Goal: Task Accomplishment & Management: Complete application form

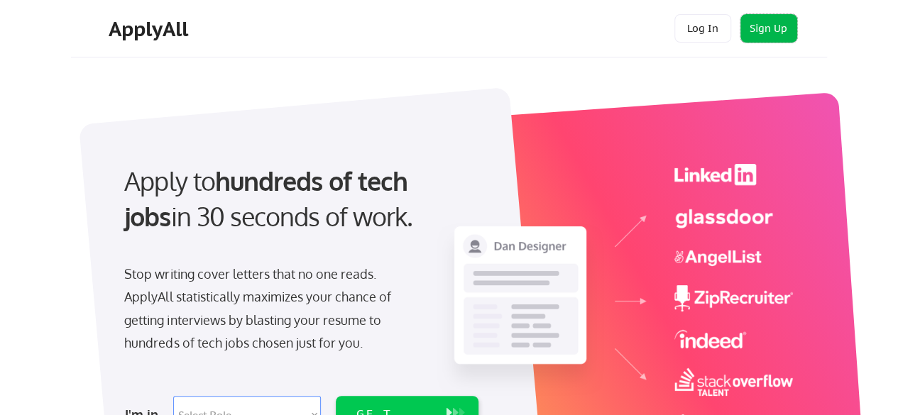
click at [762, 30] on button "Sign Up" at bounding box center [768, 28] width 57 height 28
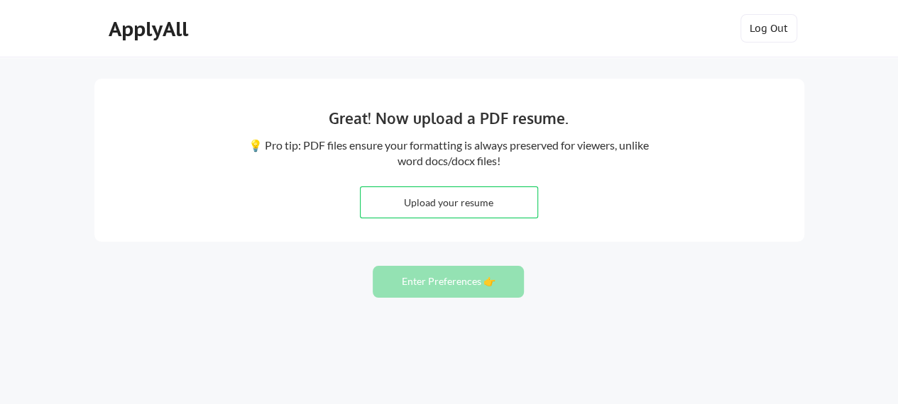
click at [465, 221] on div "Great! Now upload a PDF resume. 💡 Pro tip: PDF files ensure your formatting is …" at bounding box center [449, 160] width 710 height 163
click at [455, 199] on input "file" at bounding box center [448, 202] width 177 height 31
type input "C:\fakepath\Neidhi Kumaar_CS.pdf"
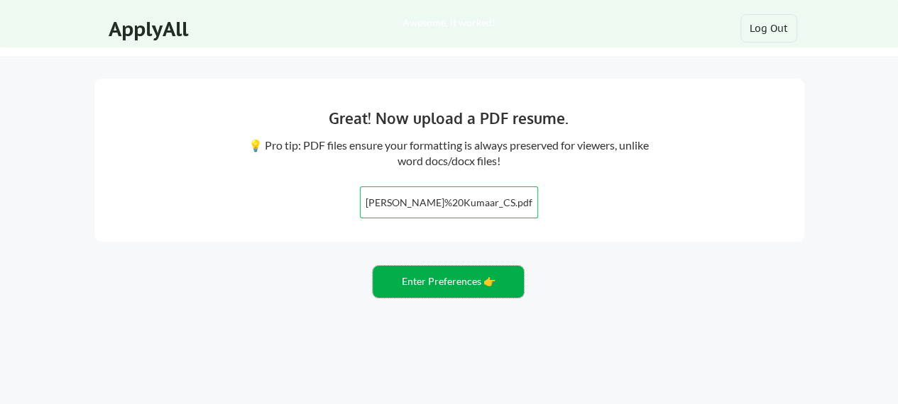
click at [438, 284] on button "Enter Preferences 👉" at bounding box center [448, 282] width 151 height 32
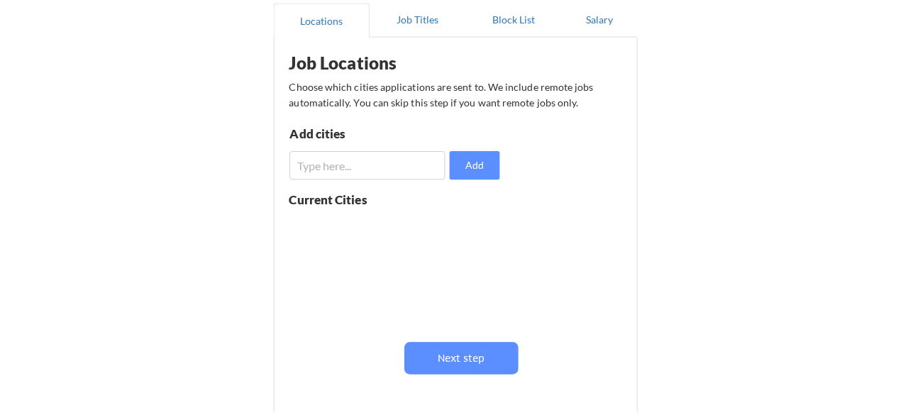
scroll to position [143, 0]
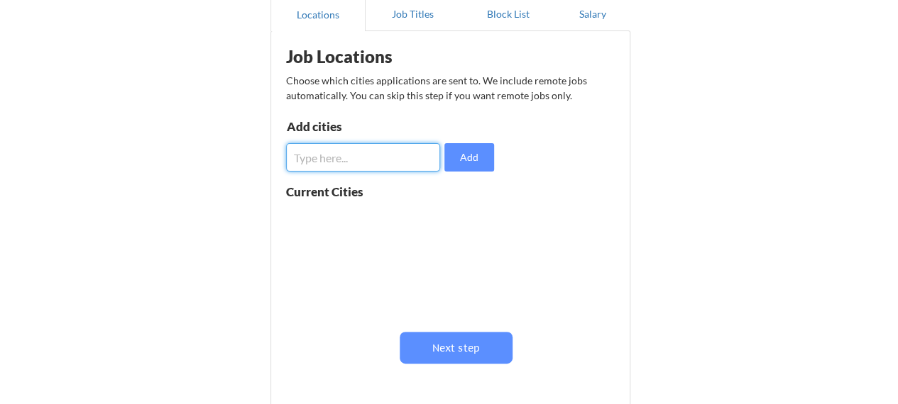
click at [375, 156] on input "input" at bounding box center [363, 157] width 155 height 28
type input "[GEOGRAPHIC_DATA]"
click at [465, 153] on button "Add" at bounding box center [469, 157] width 50 height 28
click at [393, 158] on input "input" at bounding box center [363, 157] width 155 height 28
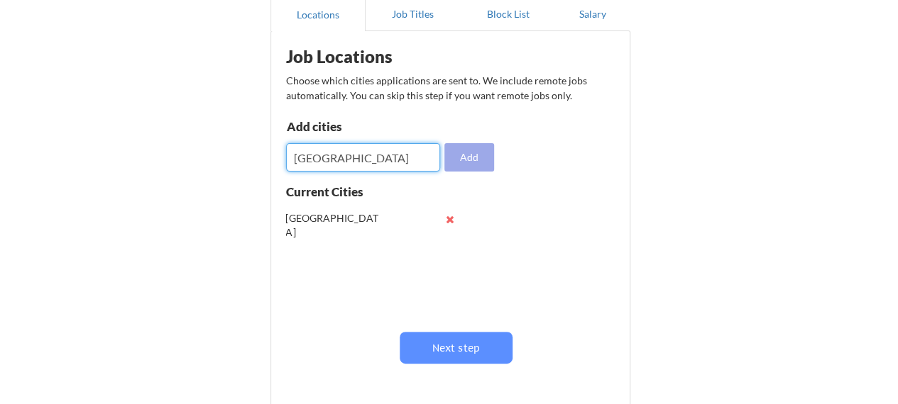
type input "[GEOGRAPHIC_DATA]"
click at [461, 158] on button "Add" at bounding box center [469, 157] width 50 height 28
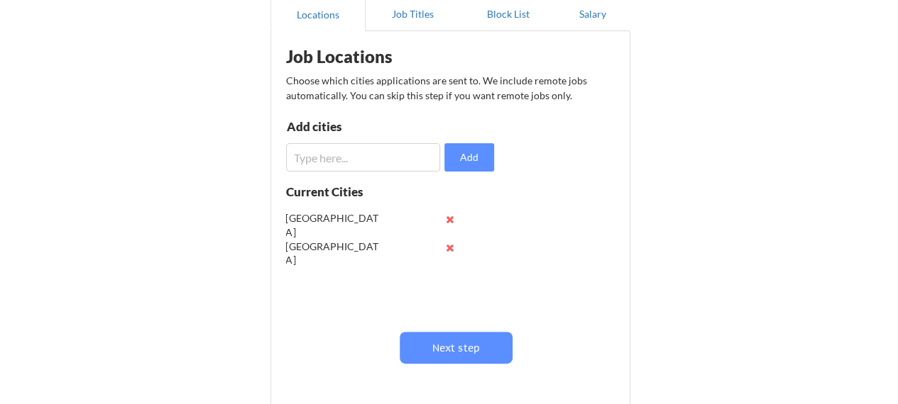
click at [388, 158] on input "input" at bounding box center [363, 157] width 155 height 28
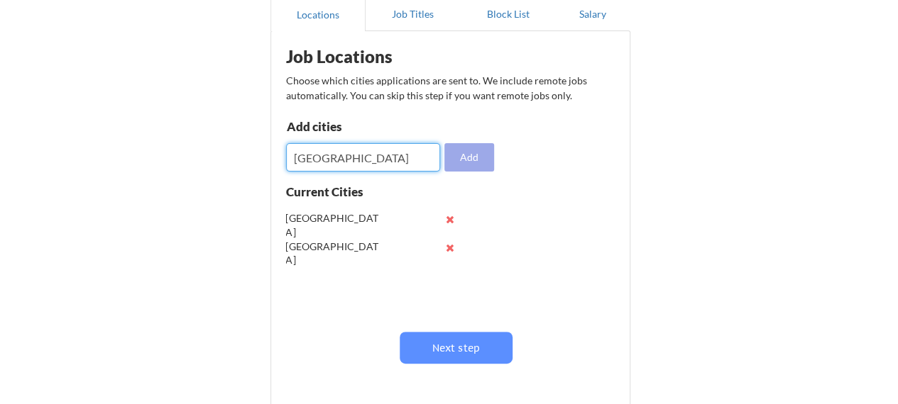
type input "mumbai"
click at [446, 161] on button "Add" at bounding box center [469, 157] width 50 height 28
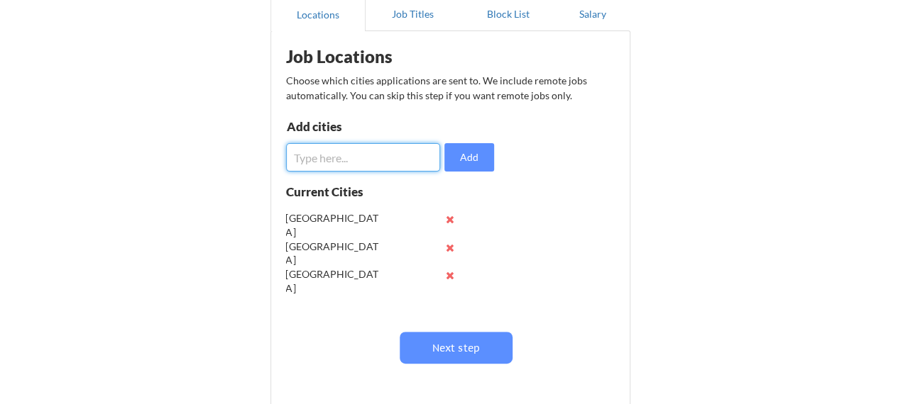
click at [387, 153] on input "input" at bounding box center [363, 157] width 155 height 28
type input "london"
click at [458, 158] on button "Add" at bounding box center [469, 157] width 50 height 28
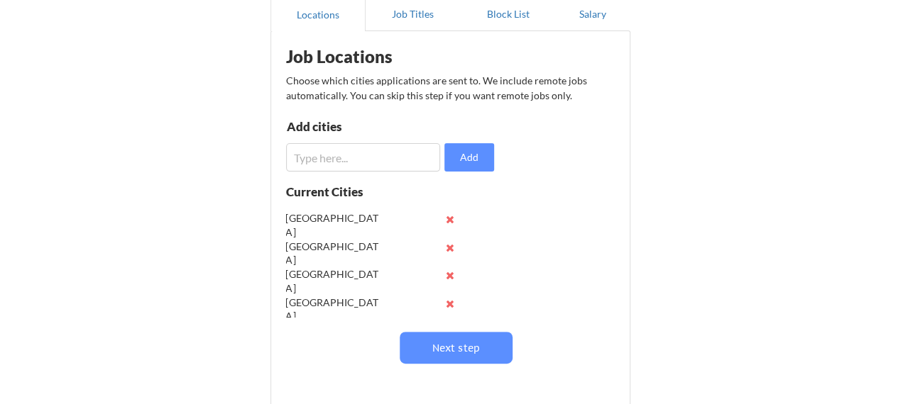
click at [387, 153] on input "input" at bounding box center [363, 157] width 155 height 28
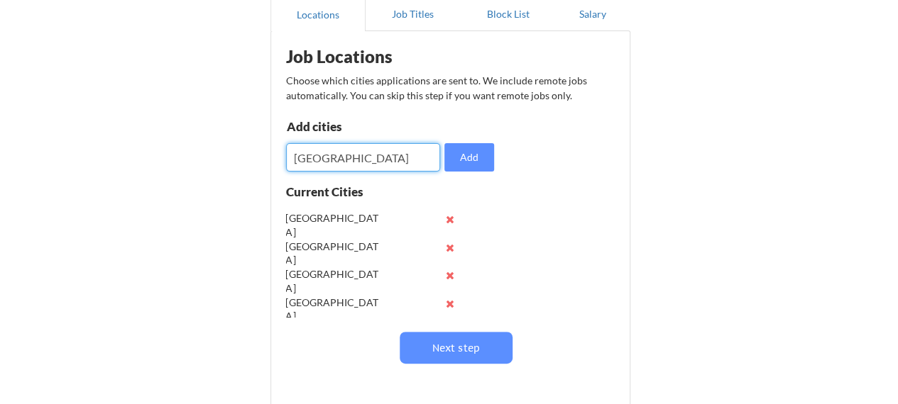
type input "manila"
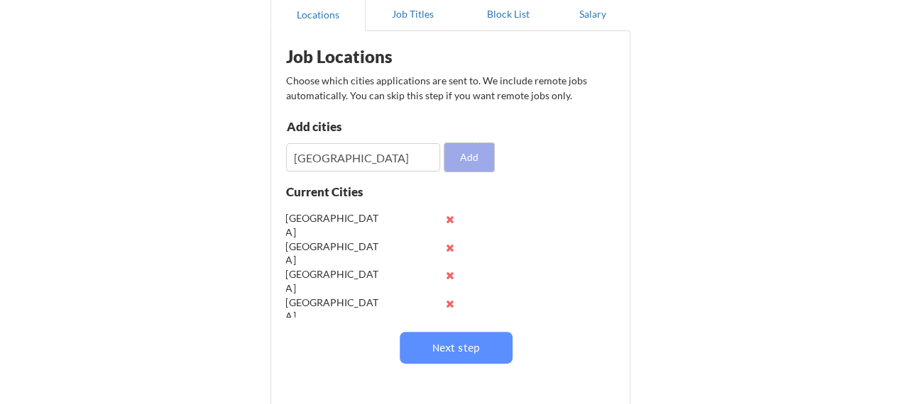
click at [471, 161] on button "Add" at bounding box center [469, 157] width 50 height 28
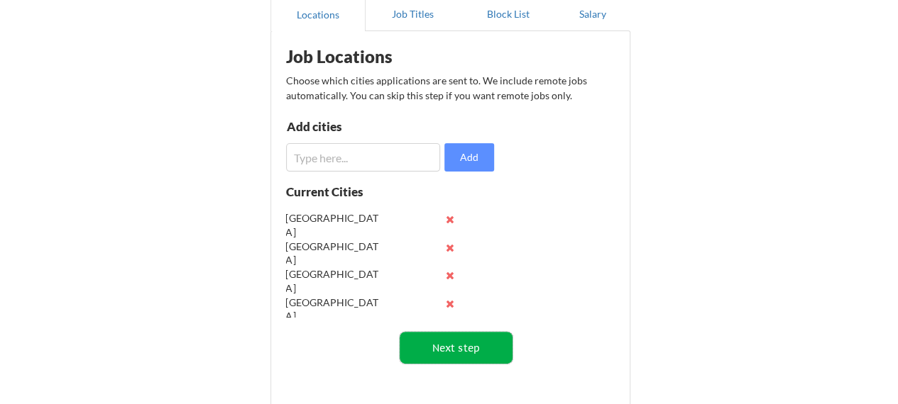
click at [467, 353] on button "Next step" at bounding box center [455, 348] width 113 height 32
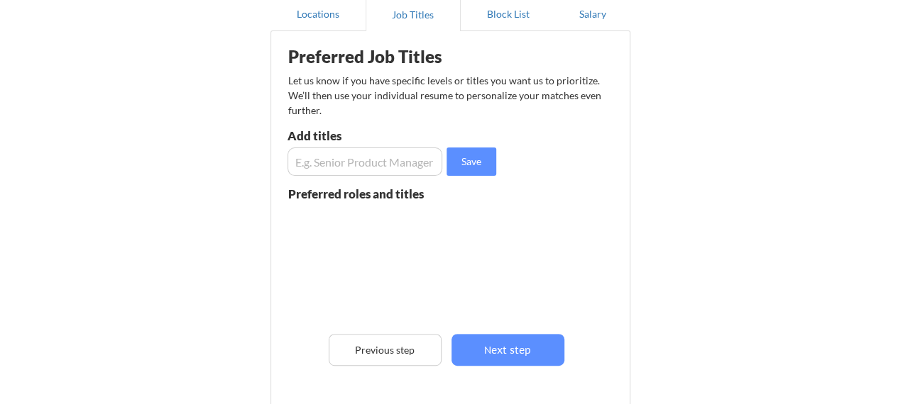
click at [352, 160] on input "input" at bounding box center [364, 162] width 155 height 28
type input "Operations lead"
click at [449, 160] on button "Save" at bounding box center [471, 162] width 50 height 28
click at [382, 160] on input "input" at bounding box center [364, 162] width 155 height 28
type input "r"
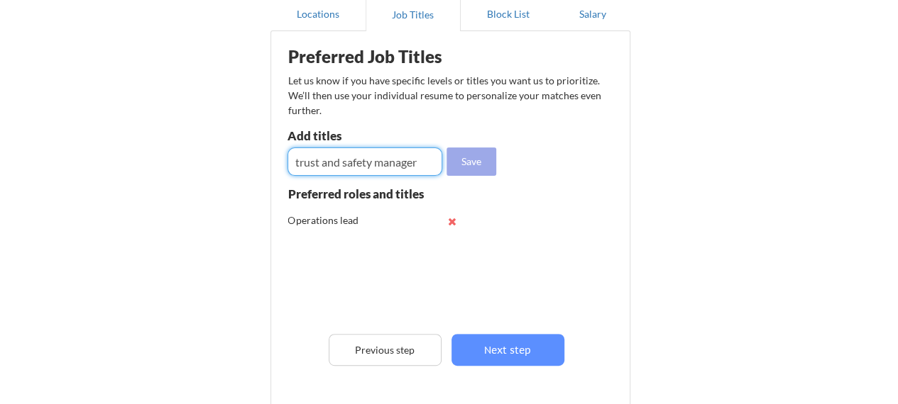
type input "trust and safety manager"
click at [471, 161] on button "Save" at bounding box center [471, 162] width 50 height 28
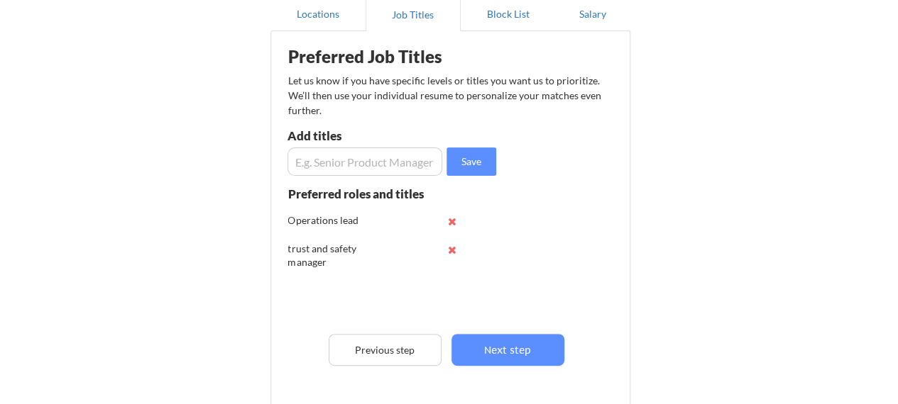
click at [401, 161] on input "input" at bounding box center [364, 162] width 155 height 28
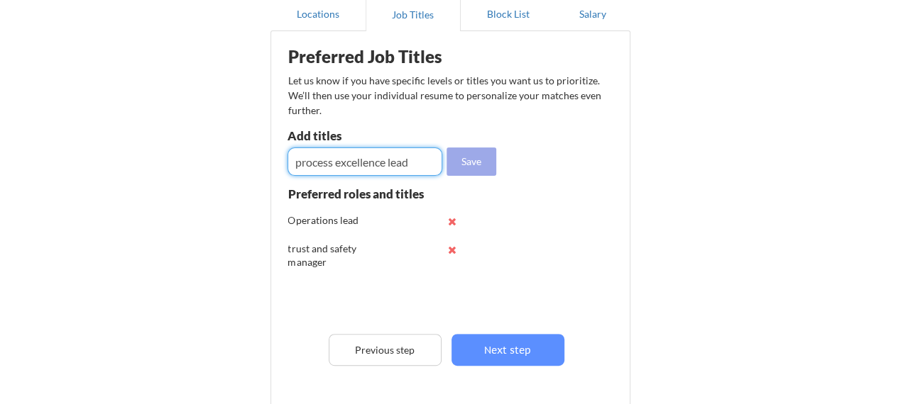
type input "process excellence lead"
click at [470, 159] on button "Save" at bounding box center [471, 162] width 50 height 28
click at [400, 160] on input "input" at bounding box center [364, 162] width 155 height 28
type input "director of operations"
click at [463, 162] on button "Save" at bounding box center [471, 162] width 50 height 28
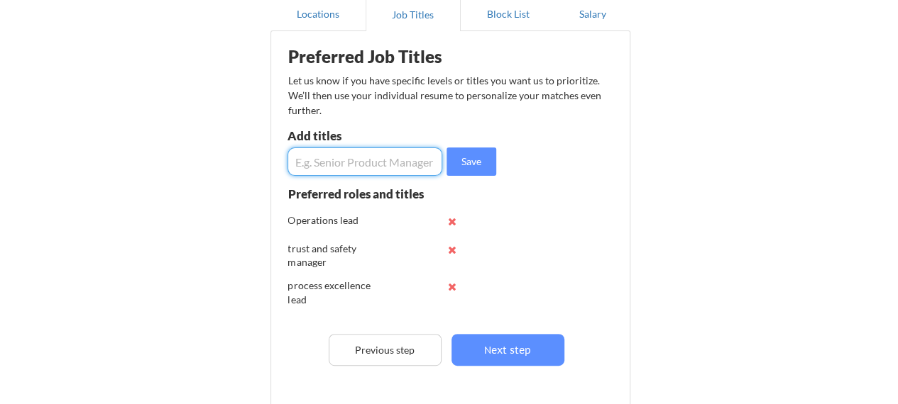
click at [409, 161] on input "input" at bounding box center [364, 162] width 155 height 28
type input "quality assurance lead"
click at [475, 162] on button "Save" at bounding box center [471, 162] width 50 height 28
click at [377, 148] on input "input" at bounding box center [364, 162] width 155 height 28
type input "safety manager"
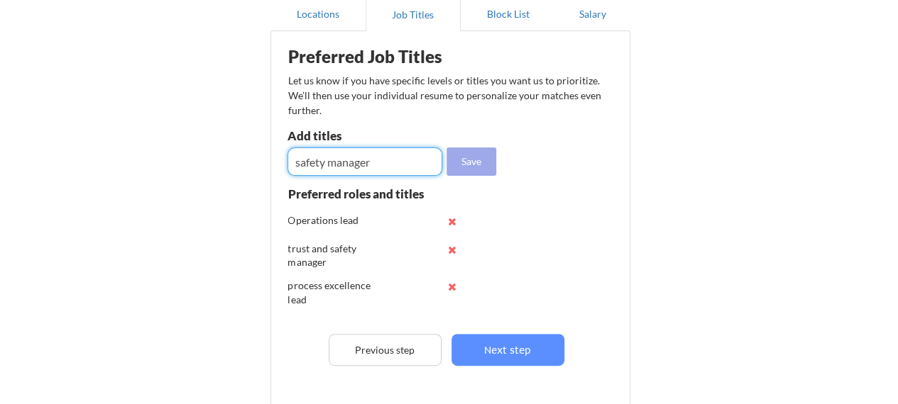
click at [466, 161] on button "Save" at bounding box center [471, 162] width 50 height 28
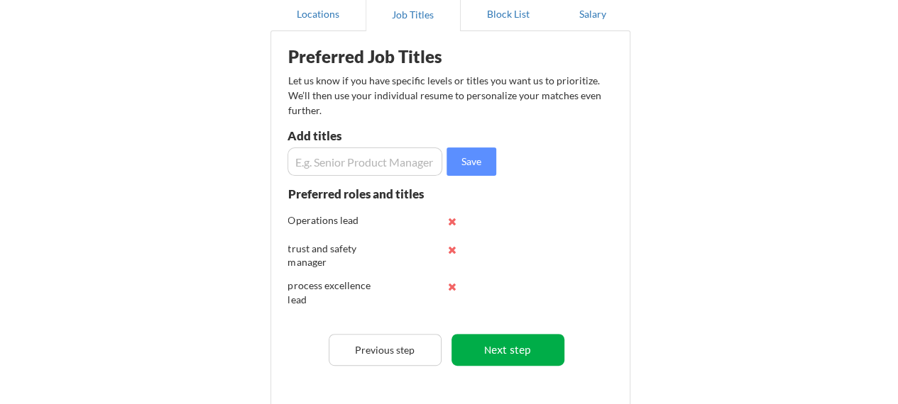
click at [499, 348] on button "Next step" at bounding box center [507, 350] width 113 height 32
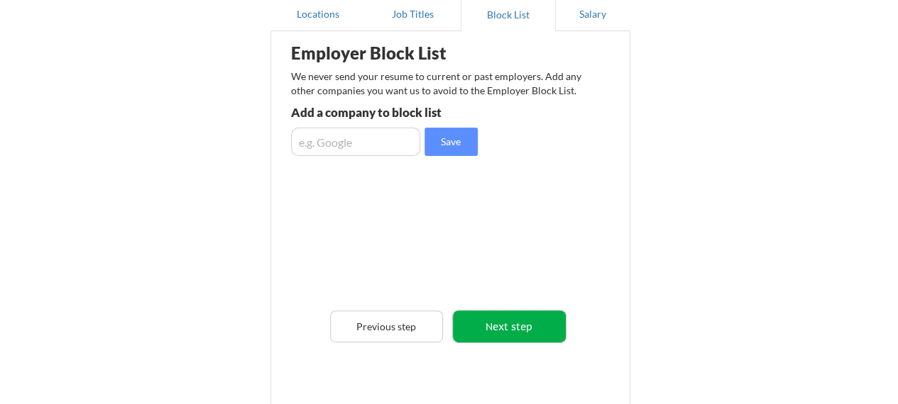
click at [497, 336] on button "Next step" at bounding box center [509, 327] width 113 height 32
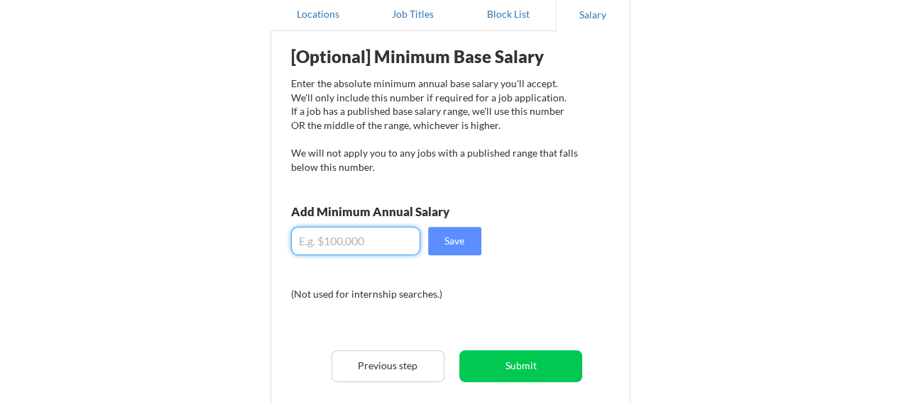
click at [377, 233] on input "input" at bounding box center [355, 241] width 129 height 28
type input "$1,000"
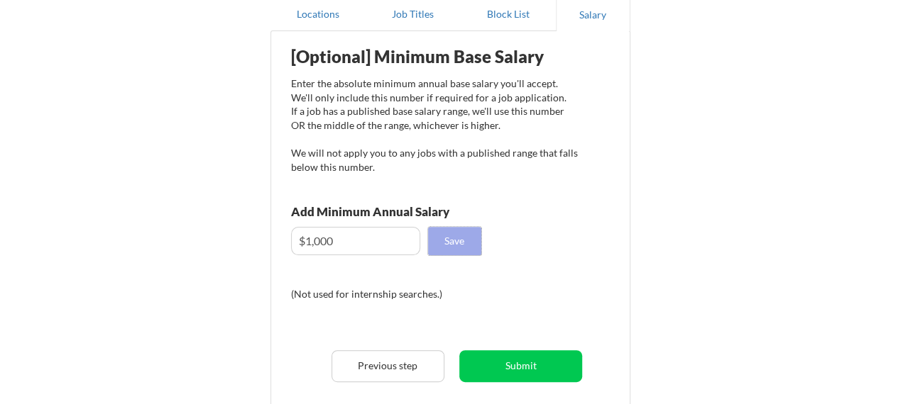
click at [446, 240] on button "Save" at bounding box center [454, 241] width 53 height 28
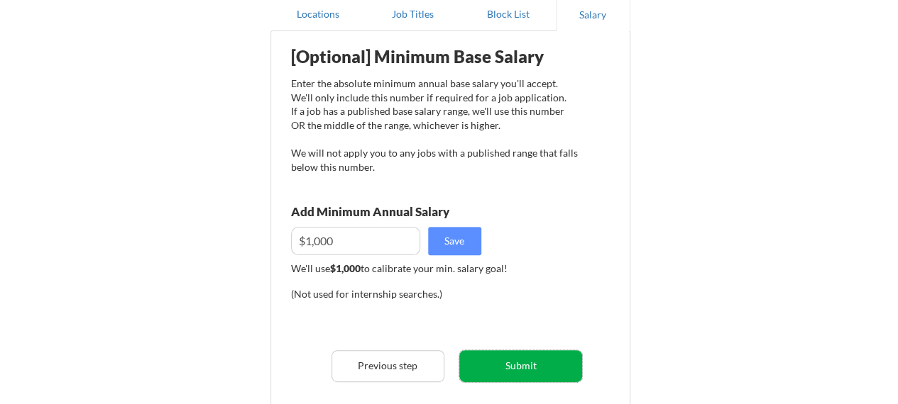
click at [514, 365] on button "Submit" at bounding box center [520, 367] width 123 height 32
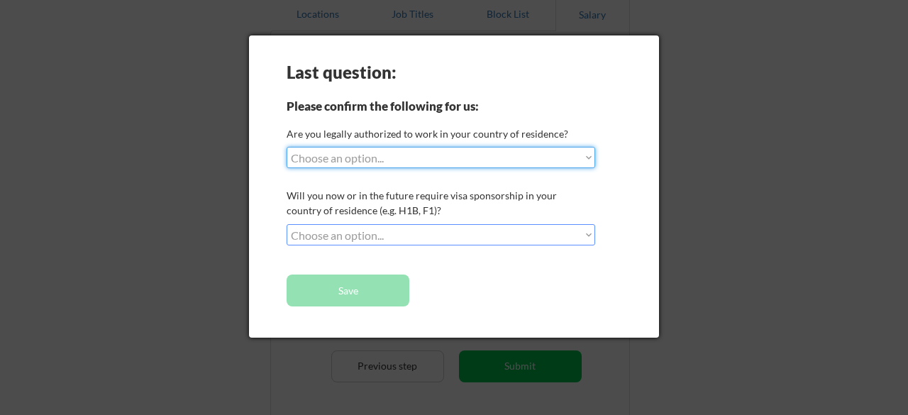
click at [396, 154] on select "Choose an option... Yes, I am a US Citizen Yes, I am a Canadian Citizen Yes, I …" at bounding box center [441, 157] width 309 height 21
select select ""no__i_am_not__yet__authorized""
click at [287, 147] on select "Choose an option... Yes, I am a US Citizen Yes, I am a Canadian Citizen Yes, I …" at bounding box center [441, 157] width 309 height 21
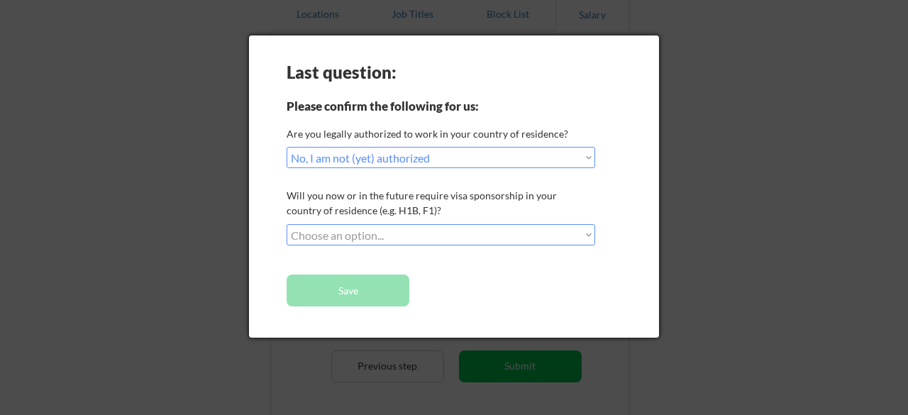
click at [390, 238] on select "Choose an option... No, I will not need sponsorship Yes, I will need sponsorship" at bounding box center [441, 234] width 309 height 21
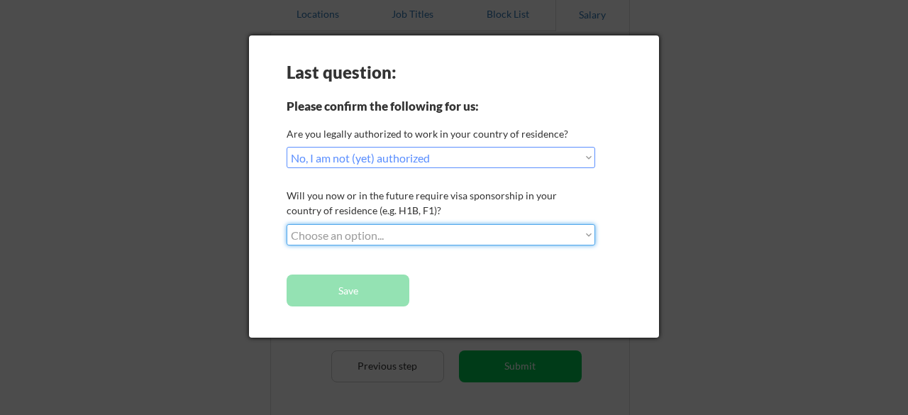
select select ""yes__i_will_need_sponsorship""
click at [287, 224] on select "Choose an option... No, I will not need sponsorship Yes, I will need sponsorship" at bounding box center [441, 234] width 309 height 21
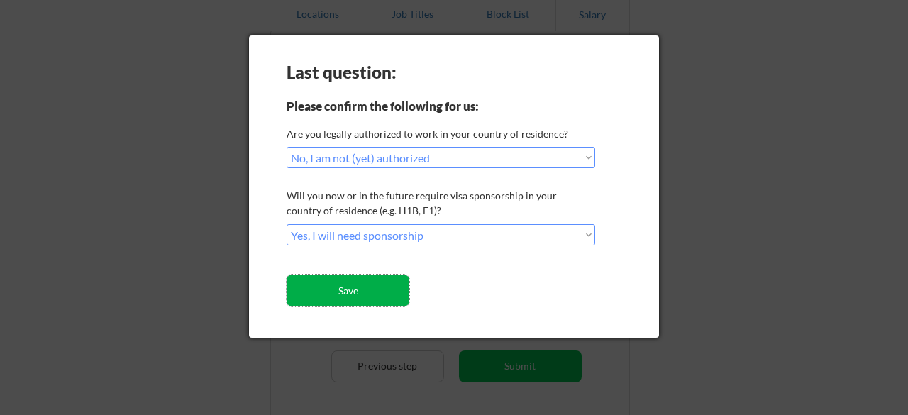
click at [351, 286] on button "Save" at bounding box center [348, 291] width 123 height 32
